Goal: Check status: Check status

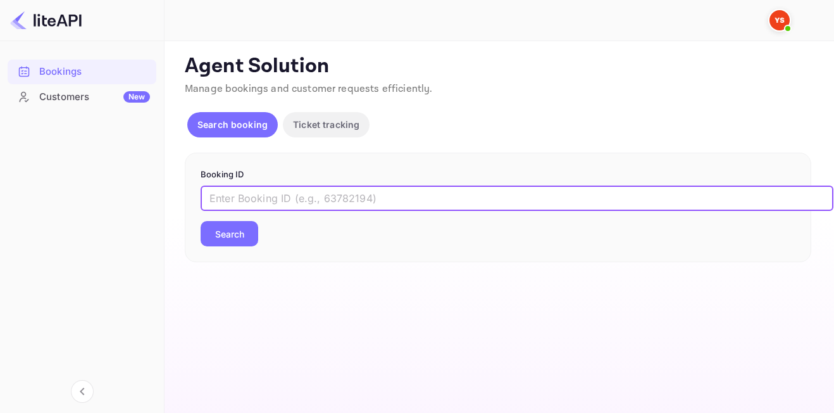
click at [322, 190] on input "text" at bounding box center [517, 198] width 633 height 25
type input "9112708"
click at [201, 221] on button "Search" at bounding box center [230, 233] width 58 height 25
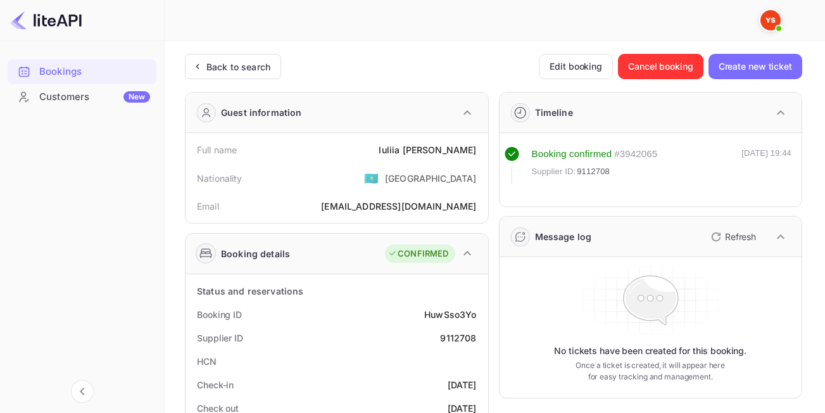
click at [610, 203] on div "Booking confirmed # 3942065 Supplier ID: 9112708 [DATE] 19:44" at bounding box center [651, 169] width 303 height 73
click at [233, 70] on div "Back to search" at bounding box center [238, 66] width 64 height 13
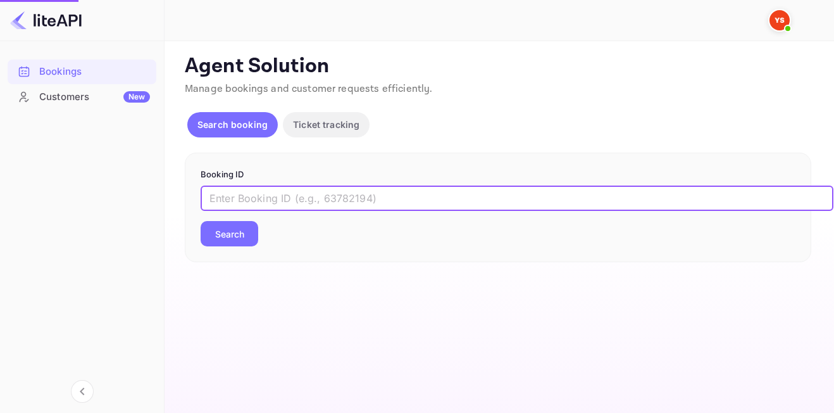
click at [314, 198] on input "text" at bounding box center [517, 198] width 633 height 25
paste input "9051543"
type input "9051543"
click at [201, 221] on button "Search" at bounding box center [230, 233] width 58 height 25
